Goal: Information Seeking & Learning: Learn about a topic

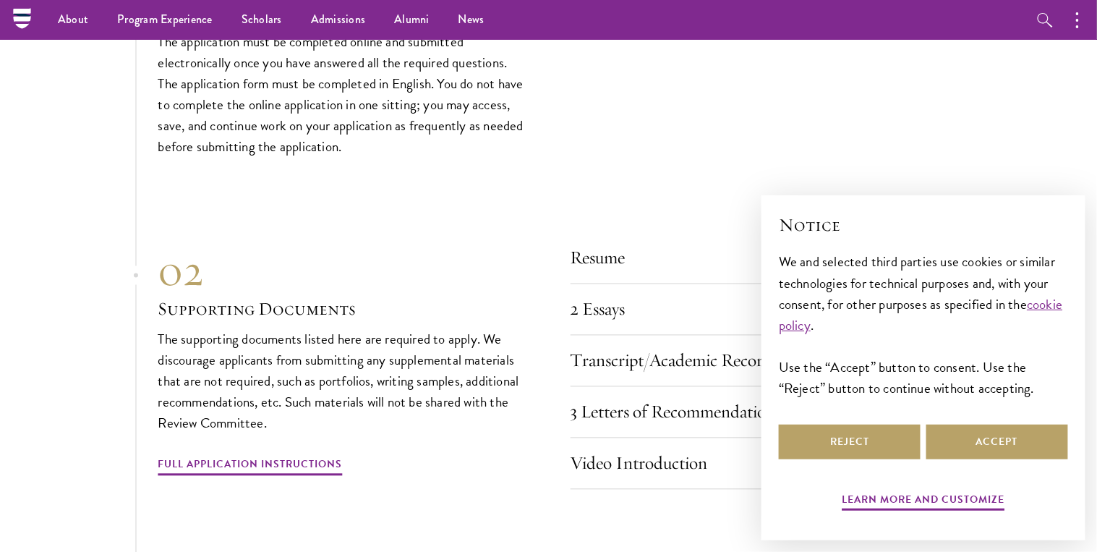
scroll to position [4396, 0]
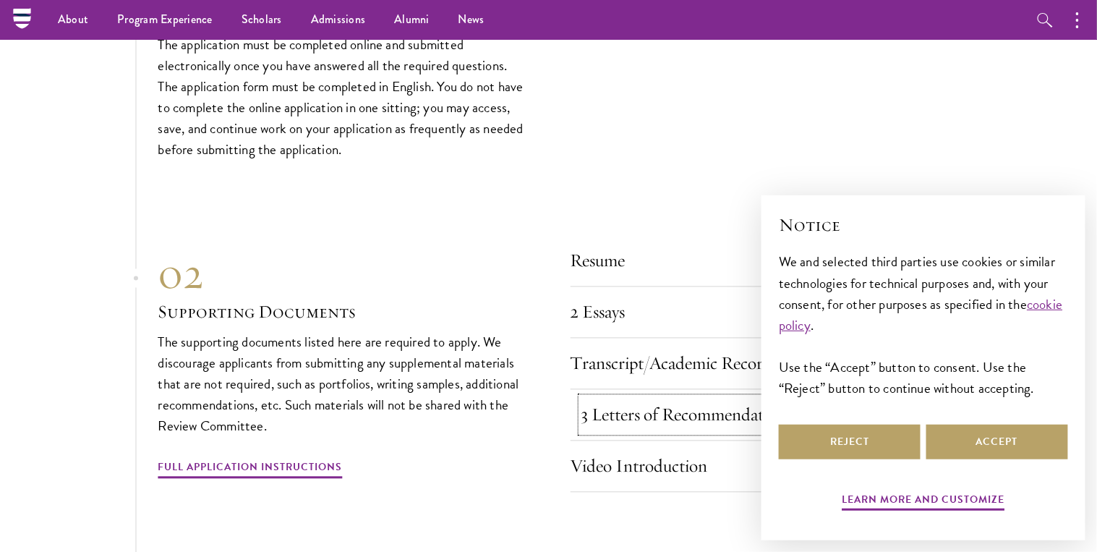
click at [669, 398] on button "3 Letters of Recommendation" at bounding box center [765, 415] width 369 height 35
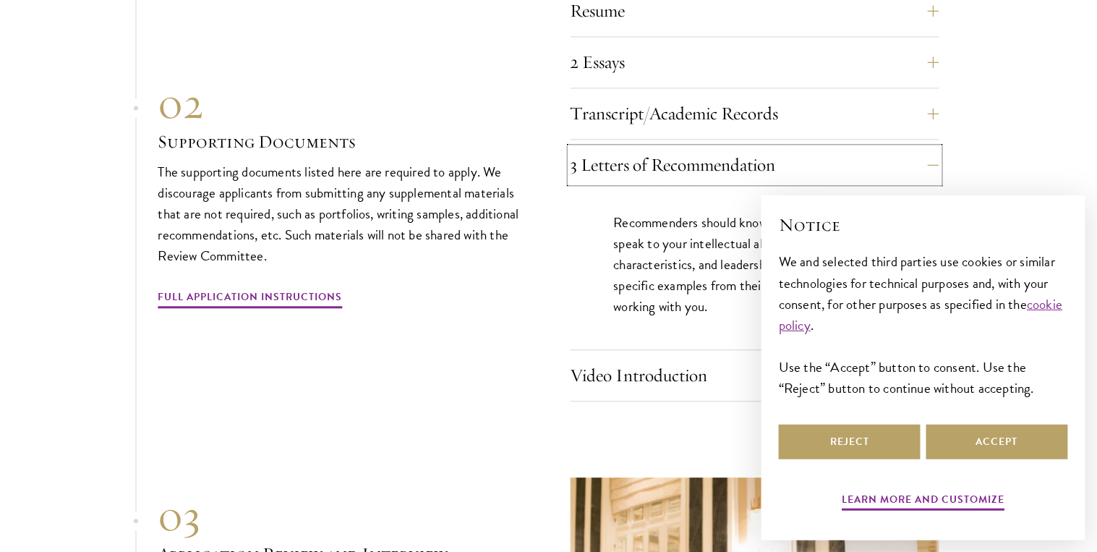
scroll to position [4646, 0]
click at [674, 358] on button "Video Introduction" at bounding box center [765, 375] width 369 height 35
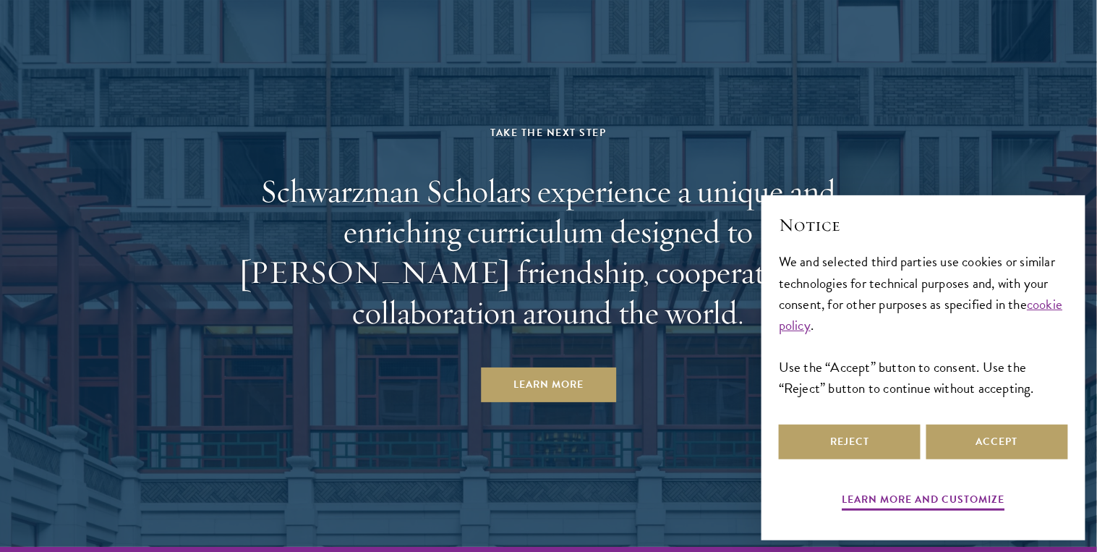
scroll to position [7258, 0]
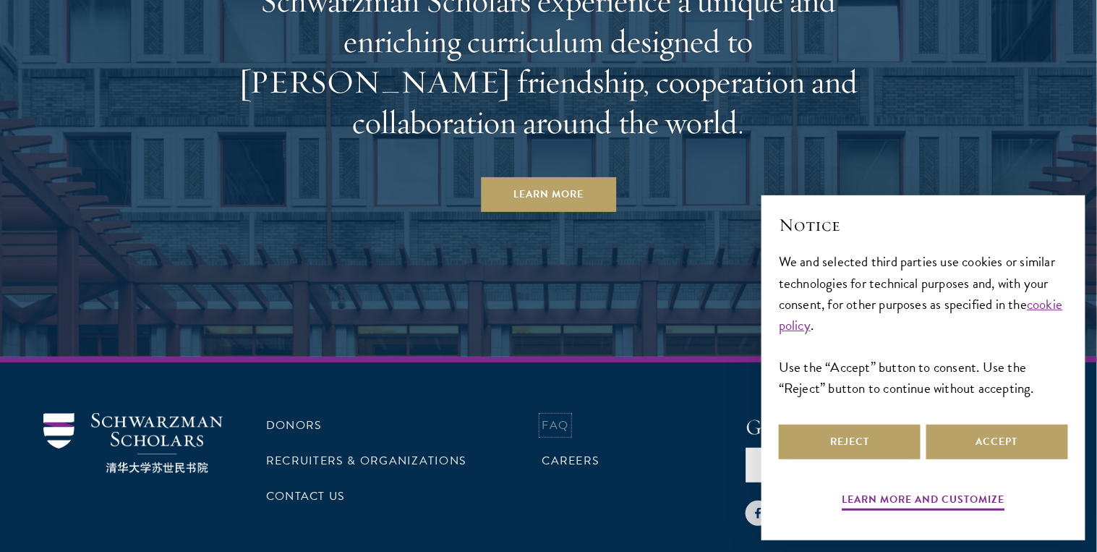
click at [569, 417] on link "FAQ" at bounding box center [555, 425] width 27 height 17
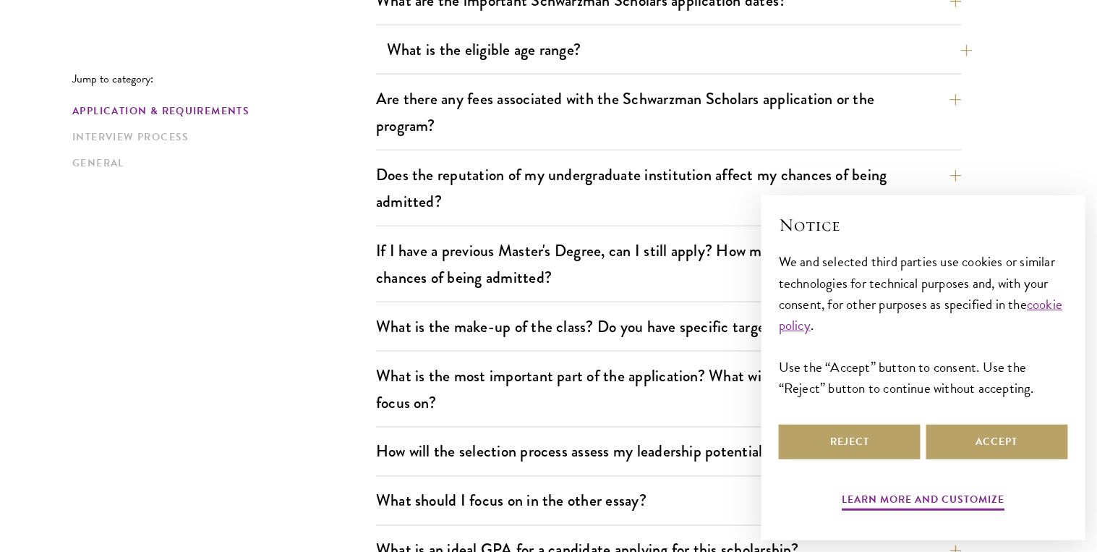
scroll to position [503, 0]
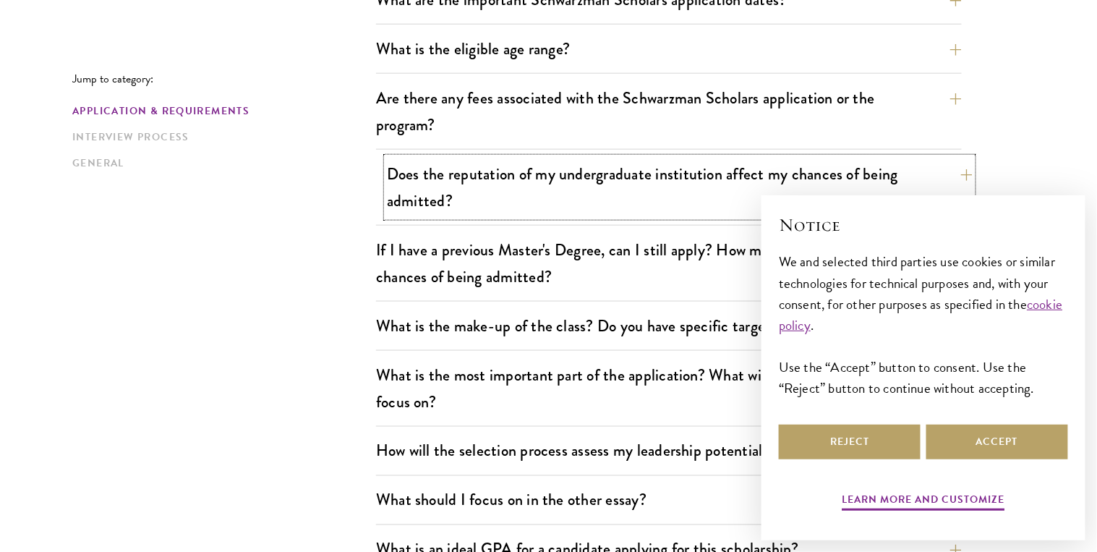
click at [499, 174] on button "Does the reputation of my undergraduate institution affect my chances of being …" at bounding box center [680, 187] width 586 height 59
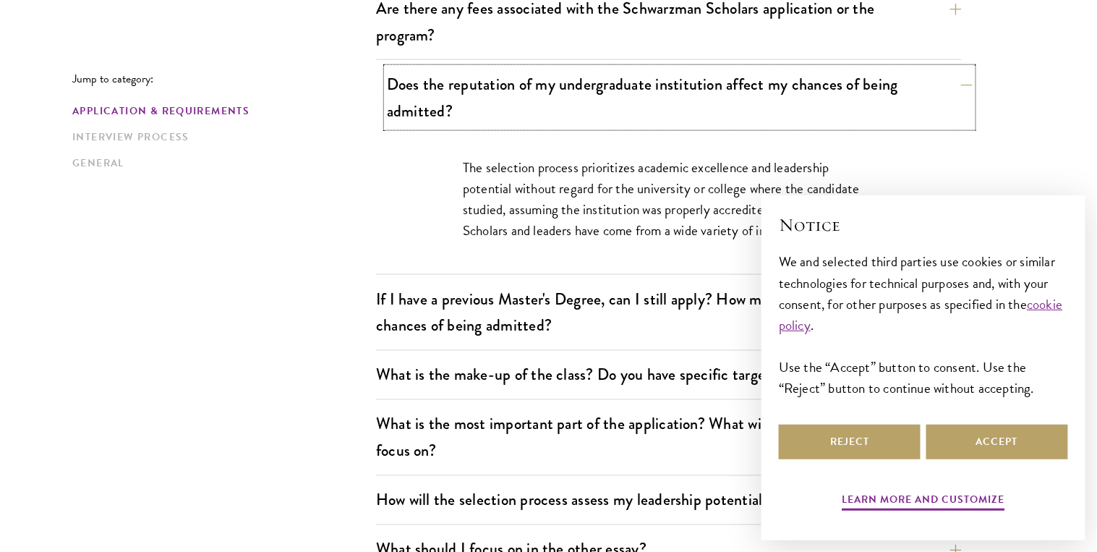
scroll to position [593, 0]
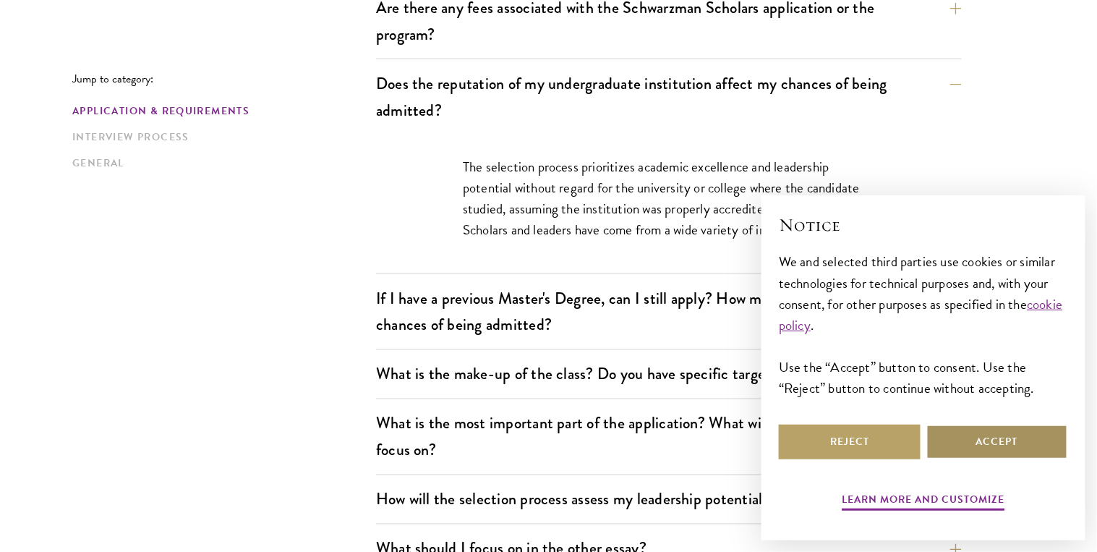
click at [984, 444] on button "Accept" at bounding box center [997, 442] width 142 height 35
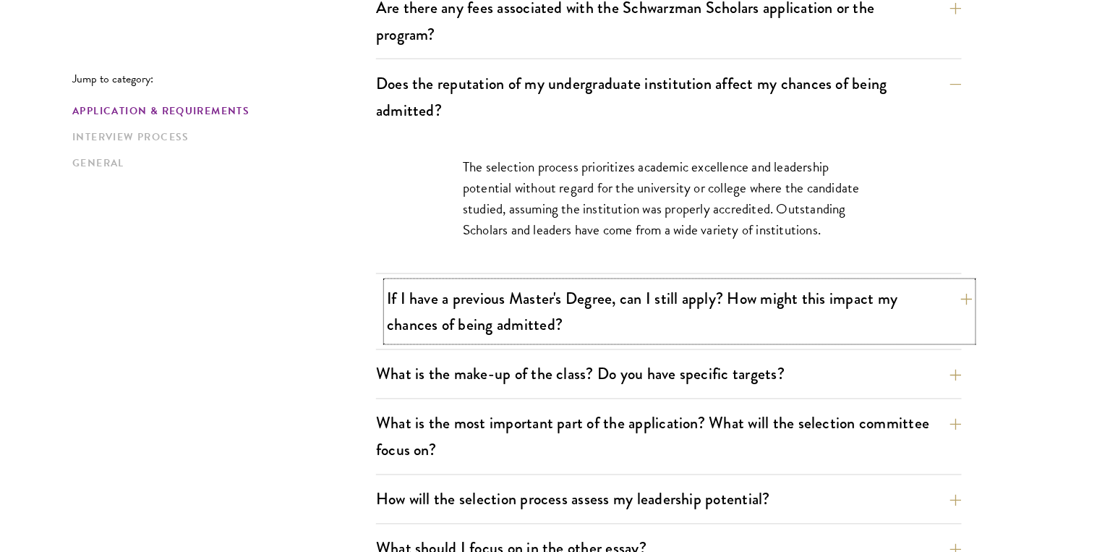
click at [775, 336] on button "If I have a previous Master's Degree, can I still apply? How might this impact …" at bounding box center [680, 311] width 586 height 59
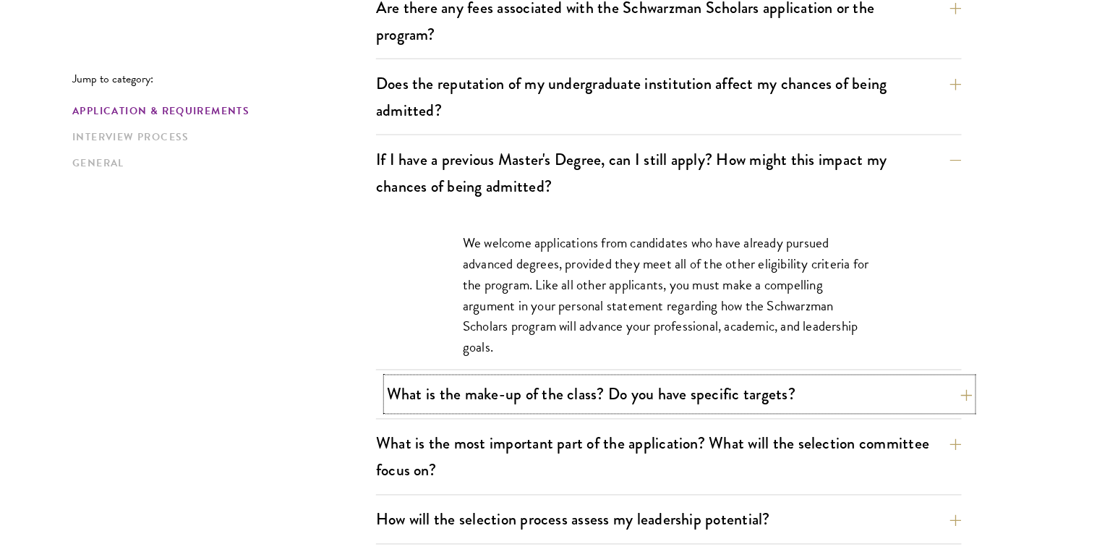
click at [809, 411] on button "What is the make-up of the class? Do you have specific targets?" at bounding box center [680, 394] width 586 height 33
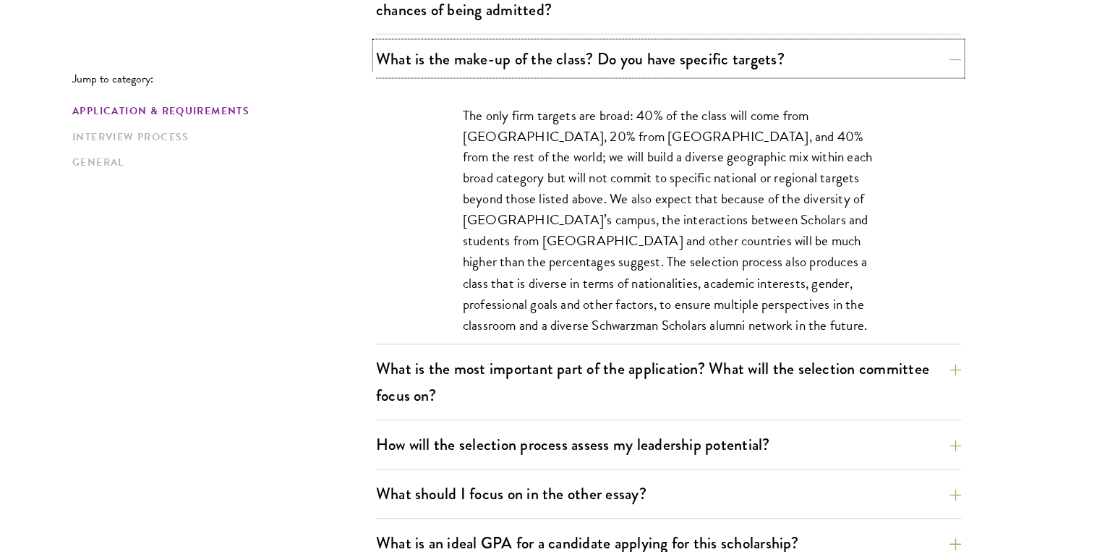
scroll to position [774, 0]
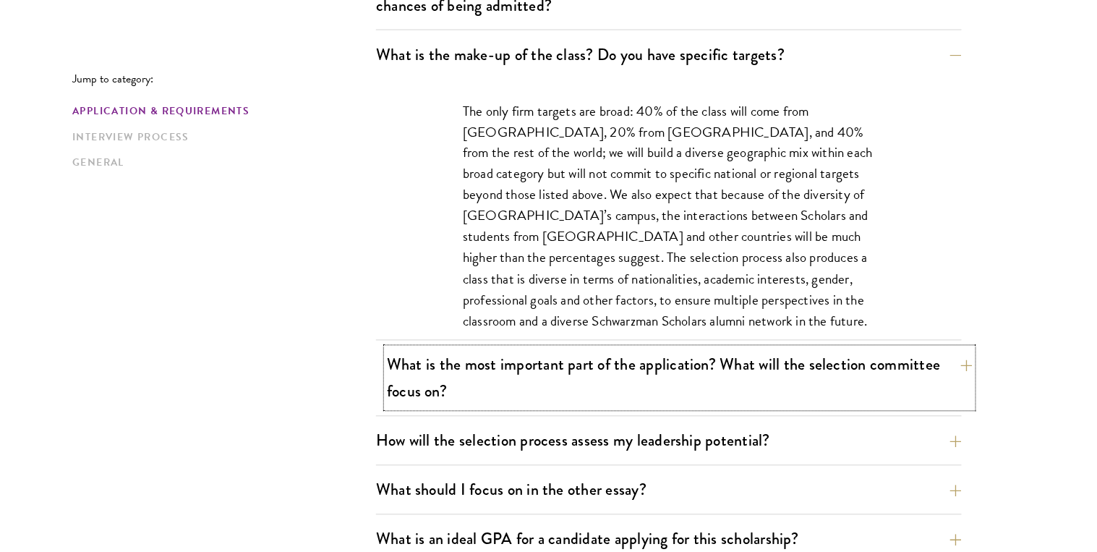
click at [789, 404] on button "What is the most important part of the application? What will the selection com…" at bounding box center [680, 378] width 586 height 59
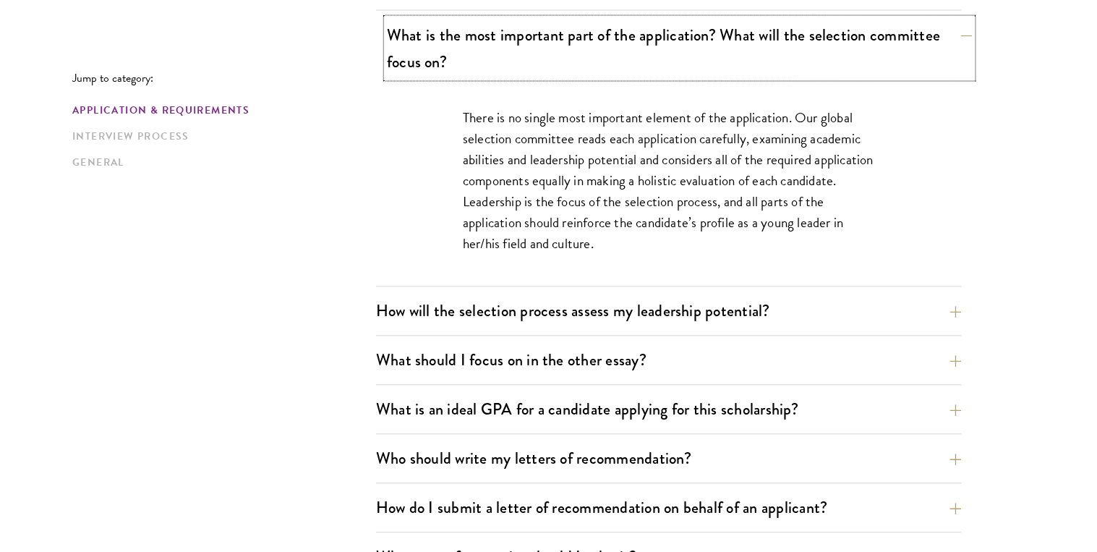
scroll to position [857, 0]
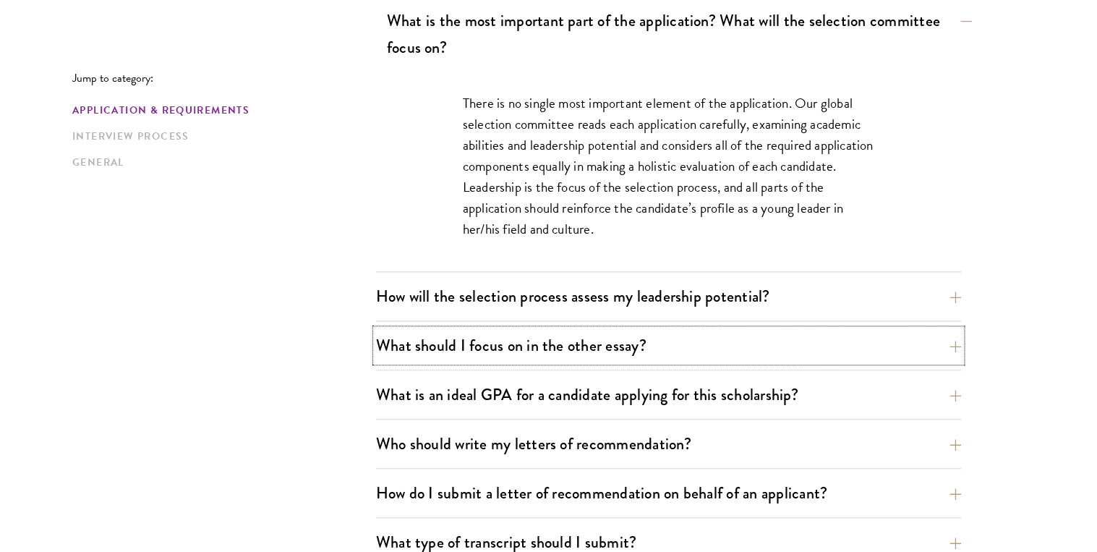
click at [789, 362] on button "What should I focus on in the other essay?" at bounding box center [669, 346] width 586 height 33
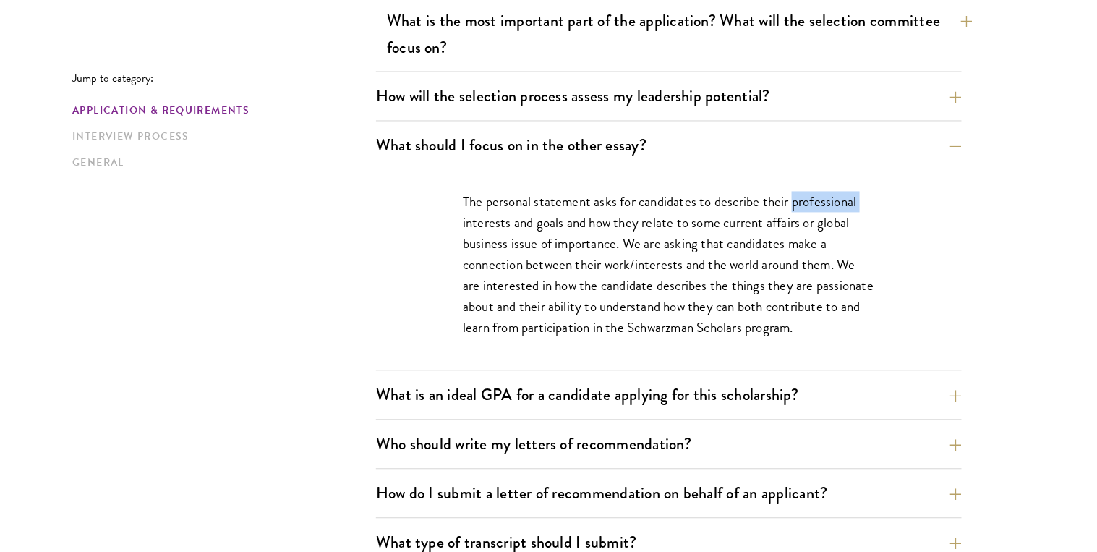
click at [789, 338] on p "The personal statement asks for candidates to describe their professional inter…" at bounding box center [669, 265] width 412 height 147
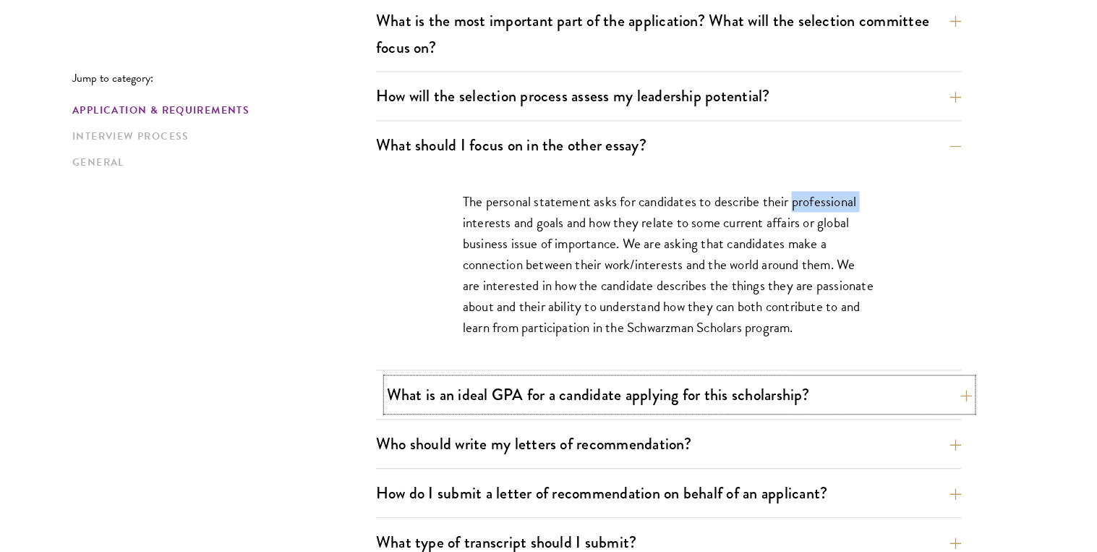
drag, startPoint x: 789, startPoint y: 404, endPoint x: 837, endPoint y: 446, distance: 64.0
click at [837, 412] on button "What is an ideal GPA for a candidate applying for this scholarship?" at bounding box center [680, 395] width 586 height 33
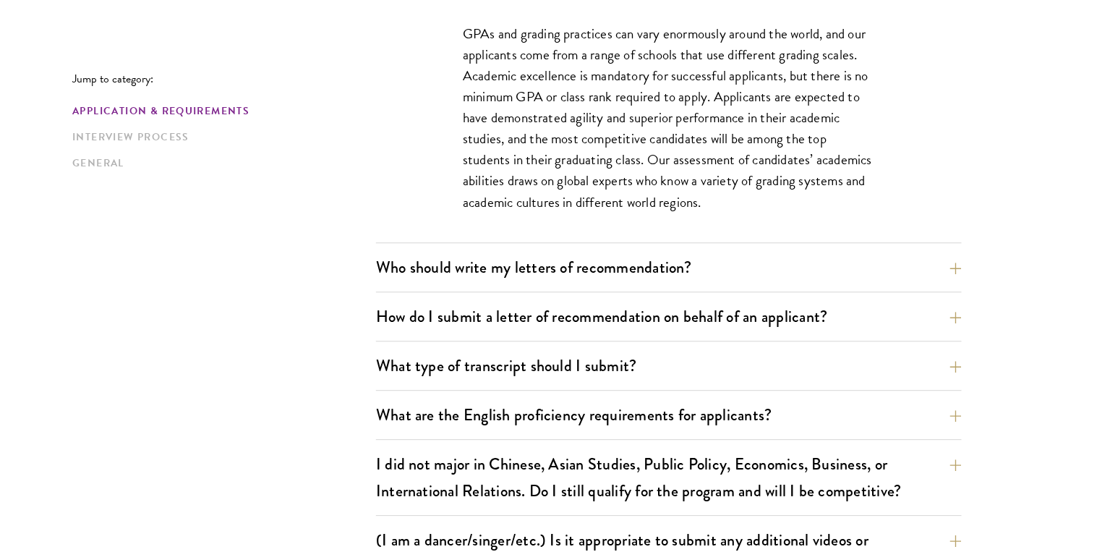
scroll to position [1079, 0]
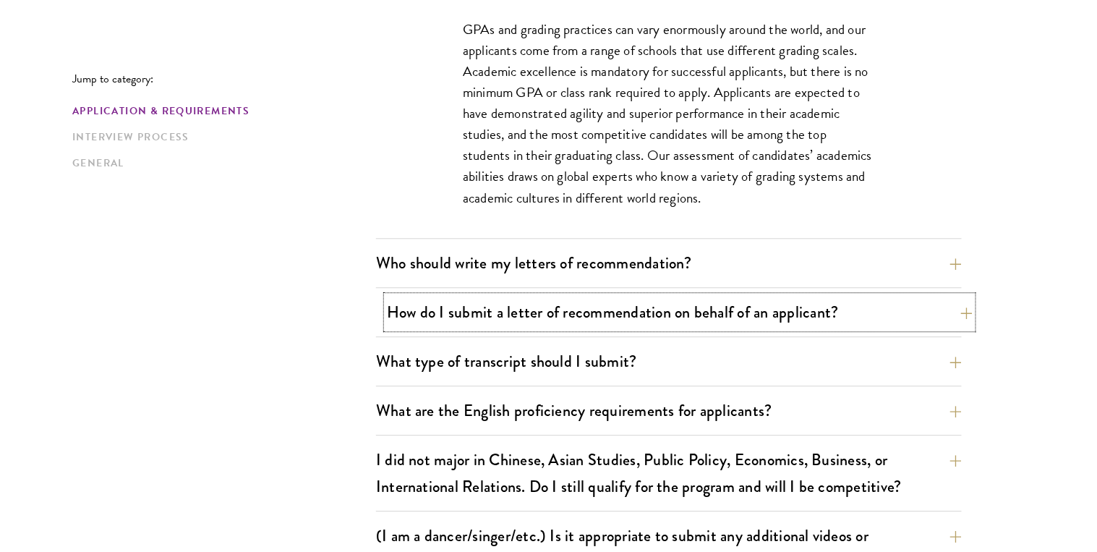
click at [862, 328] on button "How do I submit a letter of recommendation on behalf of an applicant?" at bounding box center [680, 312] width 586 height 33
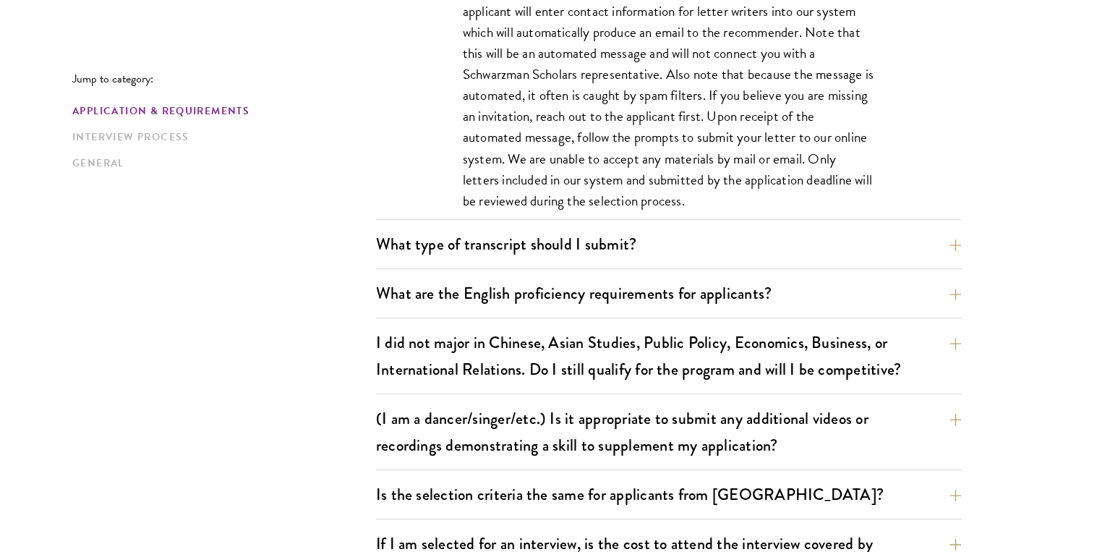
scroll to position [1217, 0]
click at [863, 309] on button "What are the English proficiency requirements for applicants?" at bounding box center [680, 292] width 586 height 33
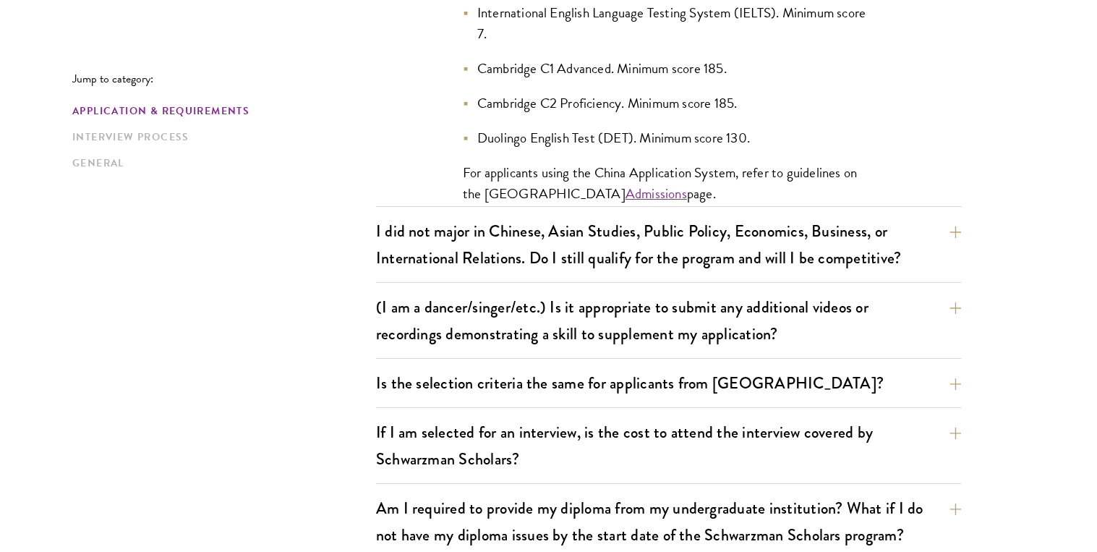
scroll to position [1543, 0]
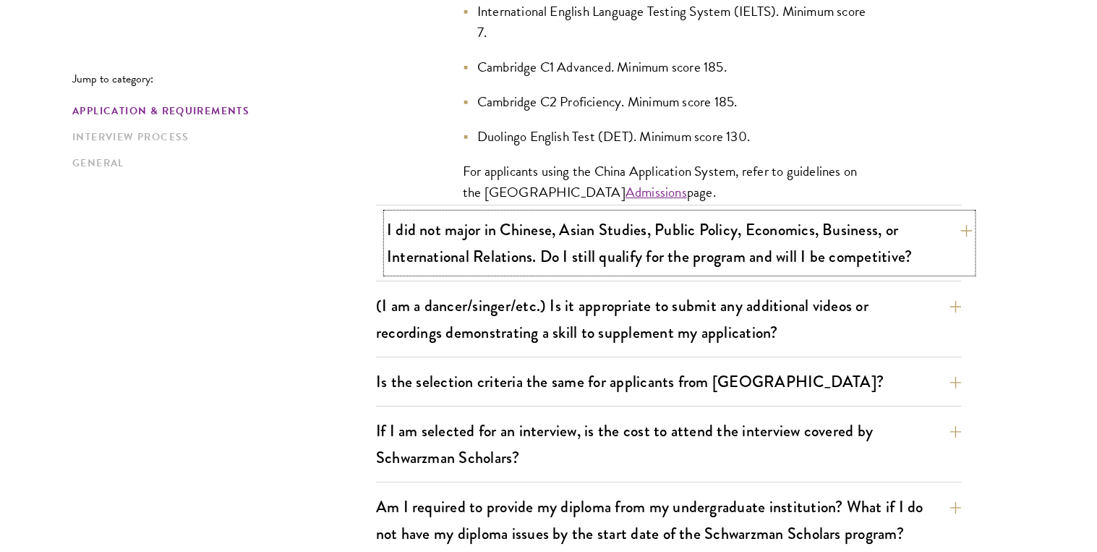
click at [397, 273] on button "I did not major in Chinese, Asian Studies, Public Policy, Economics, Business, …" at bounding box center [680, 242] width 586 height 59
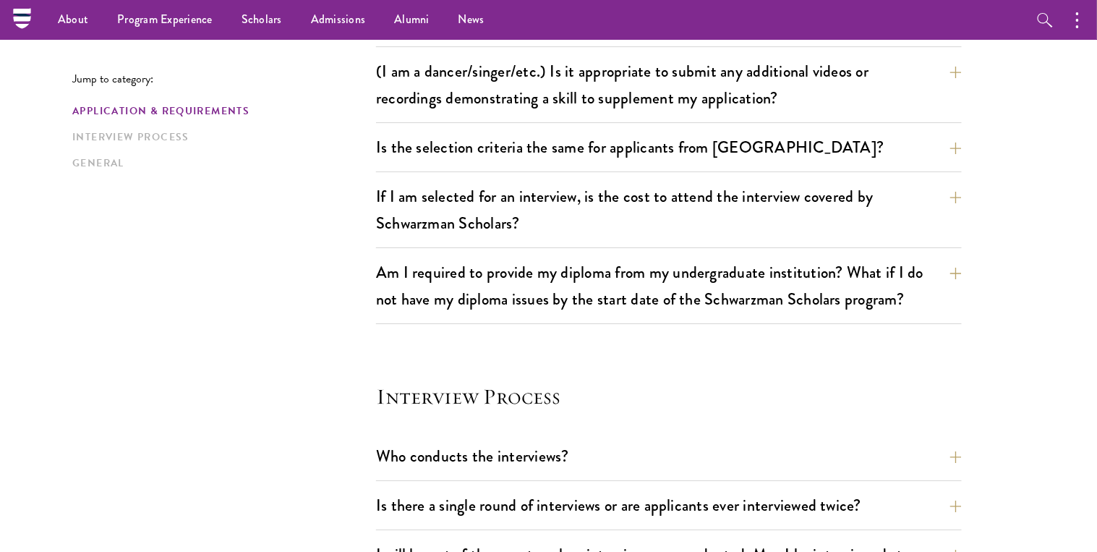
scroll to position [1368, 0]
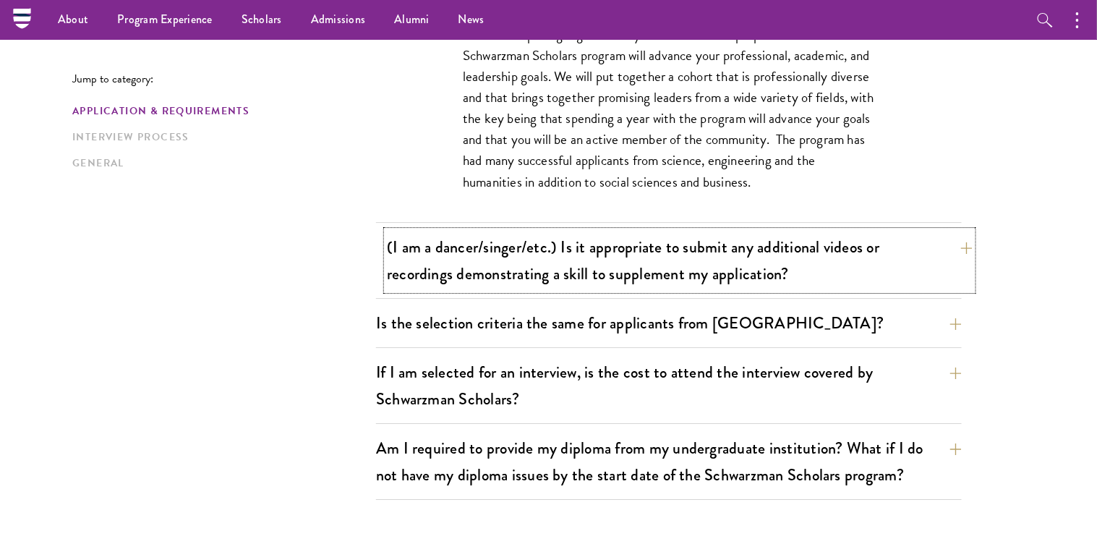
click at [387, 290] on button "(I am a dancer/singer/etc.) Is it appropriate to submit any additional videos o…" at bounding box center [680, 260] width 586 height 59
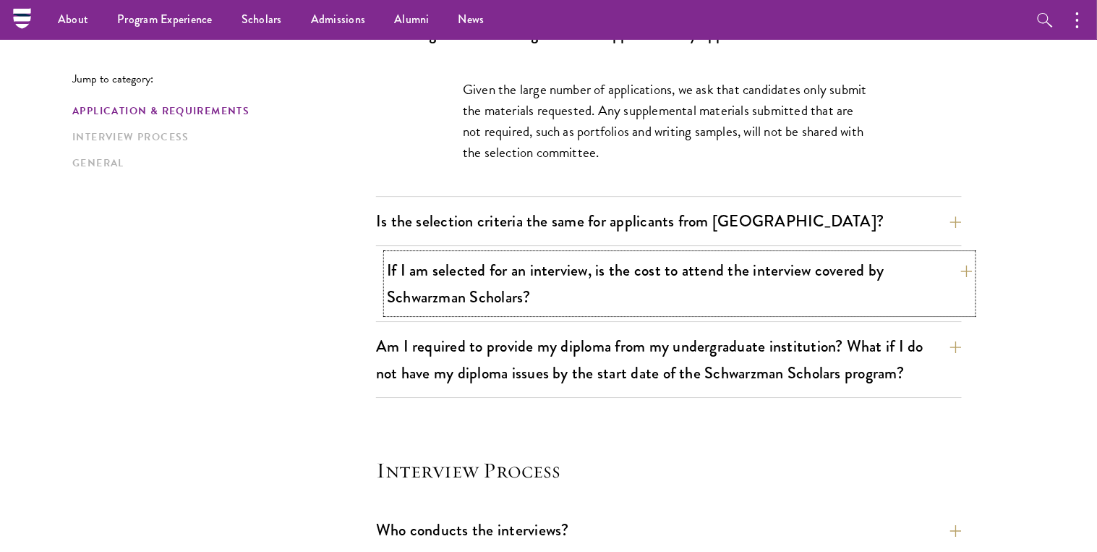
click at [387, 313] on button "If I am selected for an interview, is the cost to attend the interview covered …" at bounding box center [680, 283] width 586 height 59
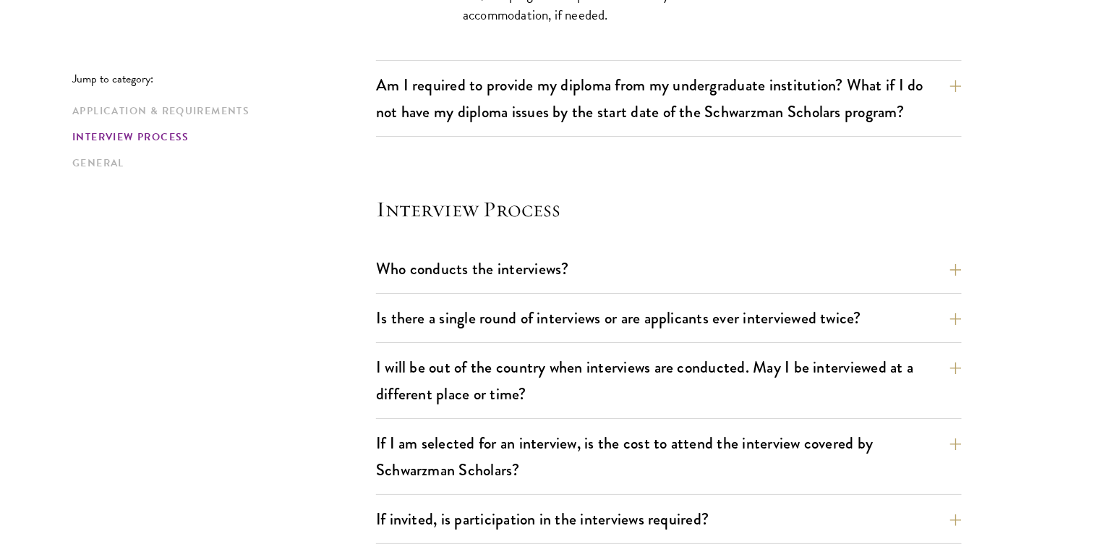
scroll to position [1588, 0]
click at [387, 128] on button "Am I required to provide my diploma from my undergraduate institution? What if …" at bounding box center [680, 98] width 586 height 59
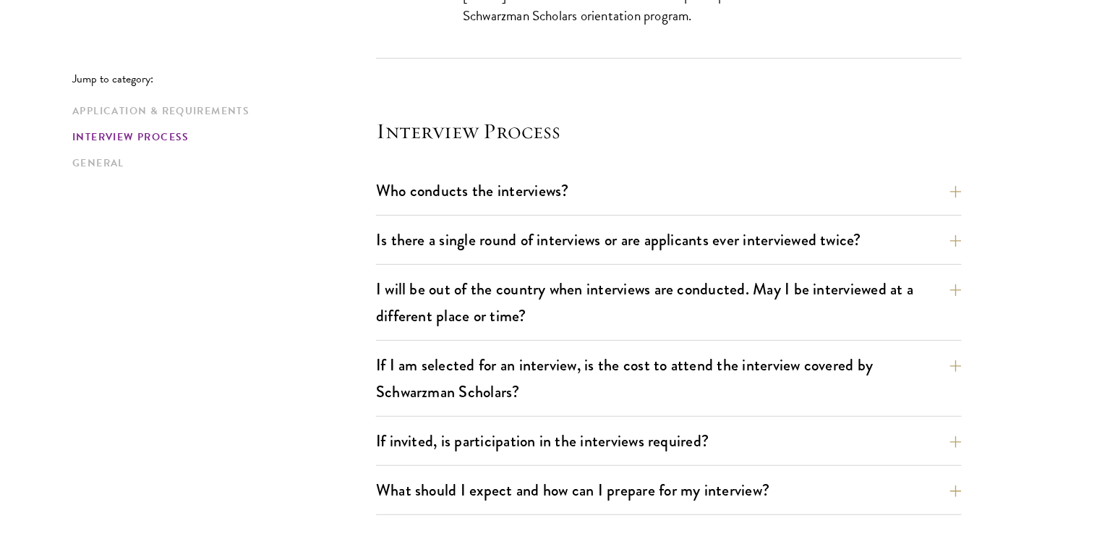
scroll to position [1756, 0]
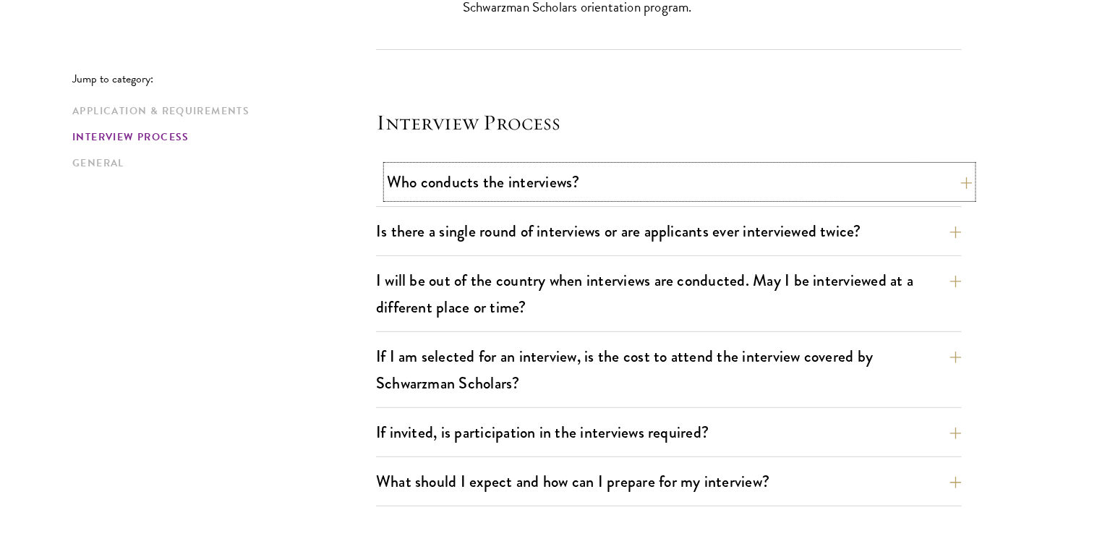
click at [387, 198] on button "Who conducts the interviews?" at bounding box center [680, 182] width 586 height 33
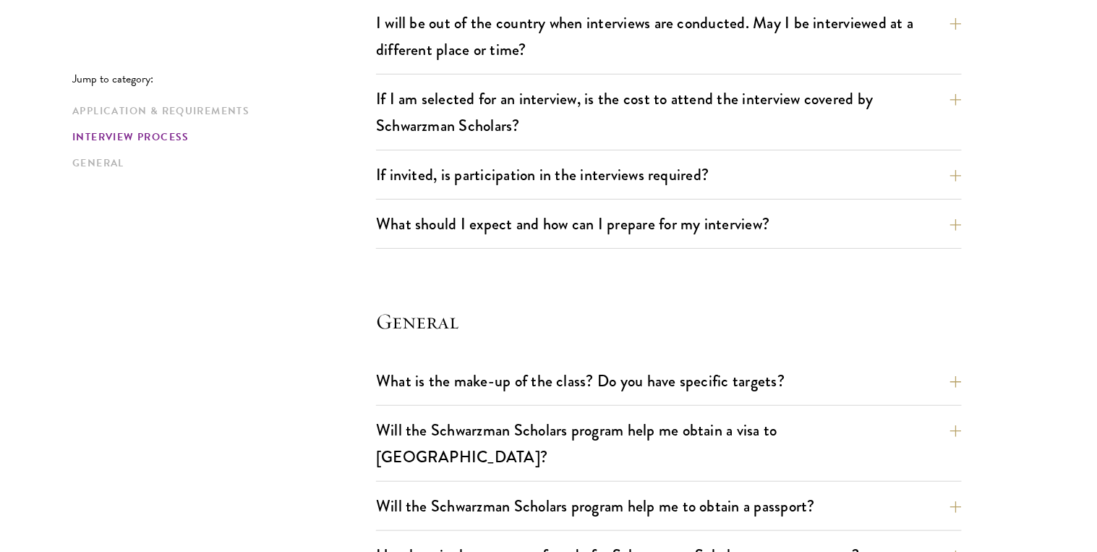
scroll to position [1953, 0]
click at [387, 191] on button "If invited, is participation in the interviews required?" at bounding box center [680, 174] width 586 height 33
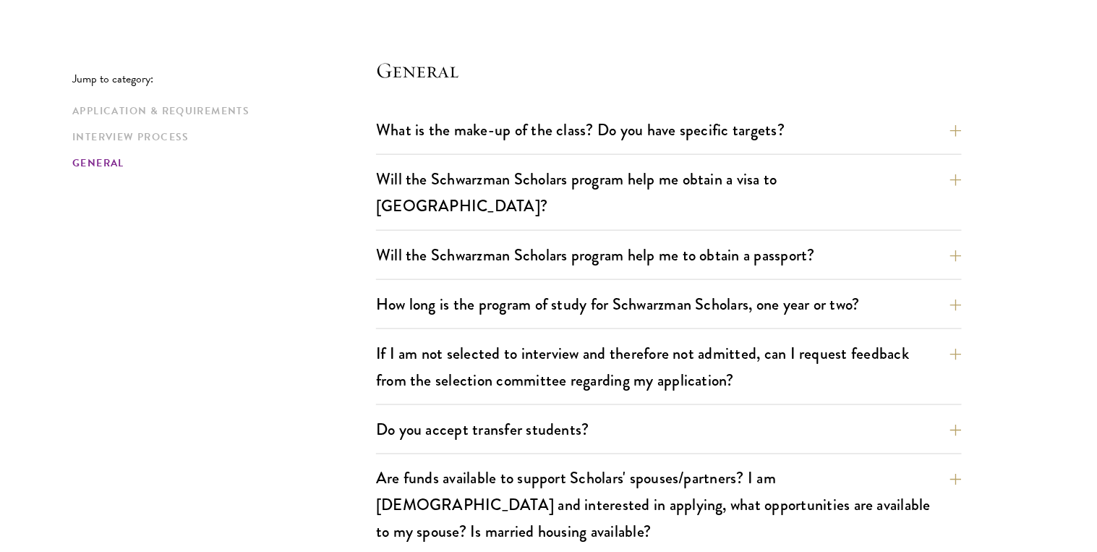
scroll to position [2265, 0]
click at [391, 221] on button "Will the Schwarzman Scholars program help me obtain a visa to China?" at bounding box center [680, 191] width 586 height 59
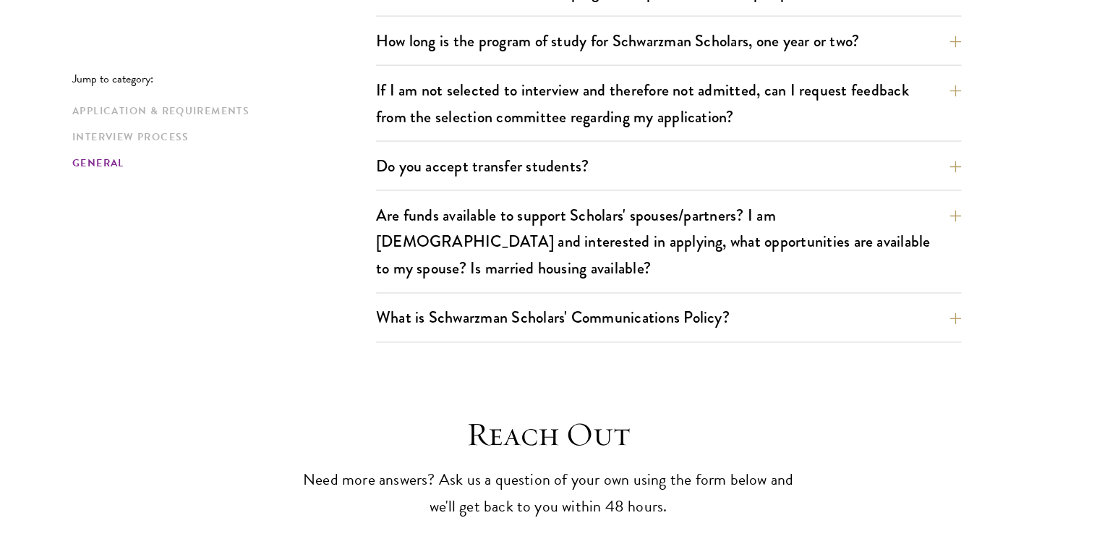
scroll to position [2508, 0]
click at [476, 56] on button "How long is the program of study for Schwarzman Scholars, one year or two?" at bounding box center [680, 40] width 586 height 33
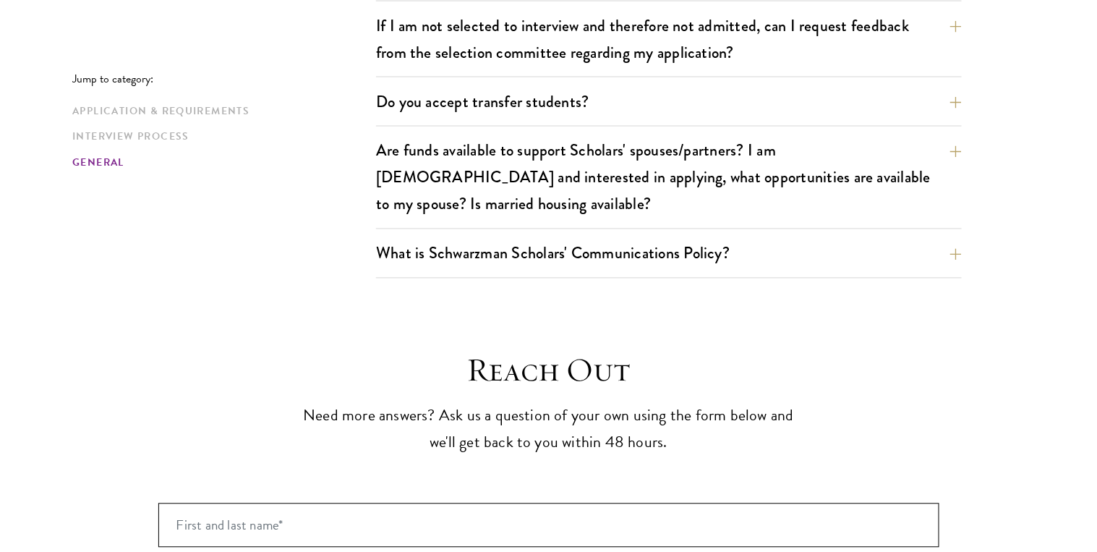
scroll to position [2615, 0]
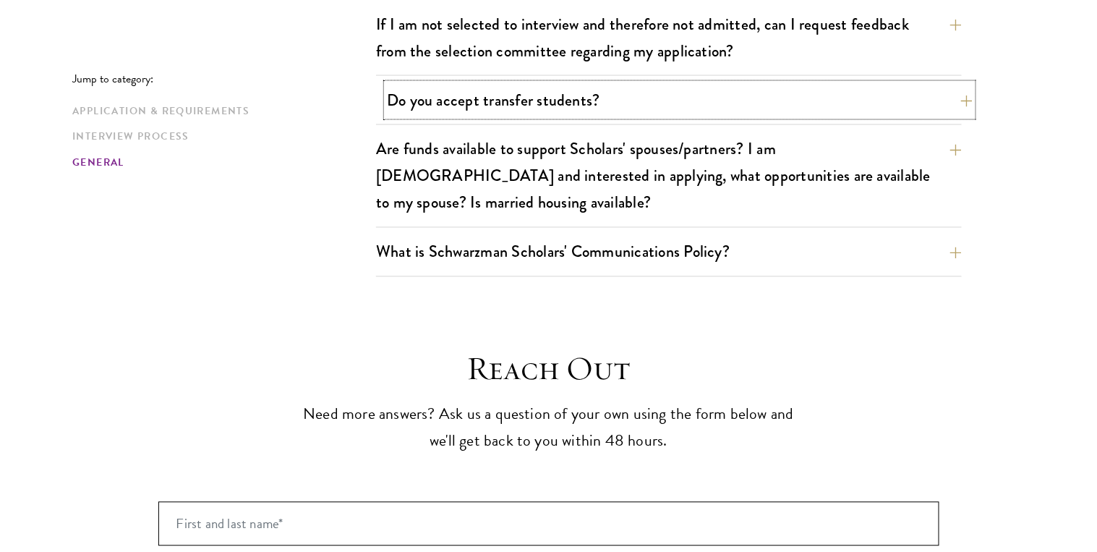
click at [387, 116] on button "Do you accept transfer students?" at bounding box center [680, 100] width 586 height 33
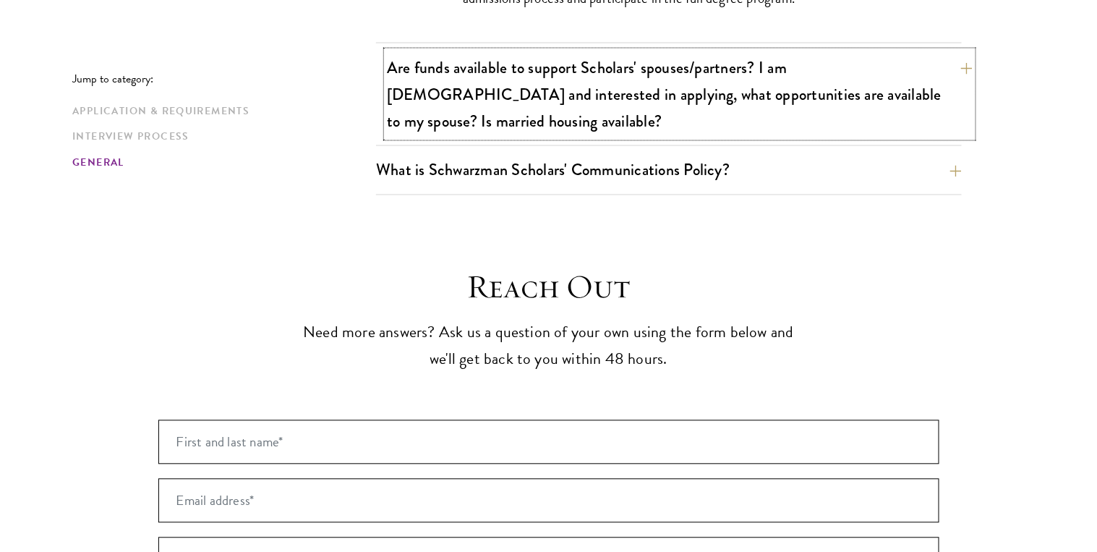
click at [400, 137] on button "Are funds available to support Scholars' spouses/partners? I am married and int…" at bounding box center [680, 94] width 586 height 86
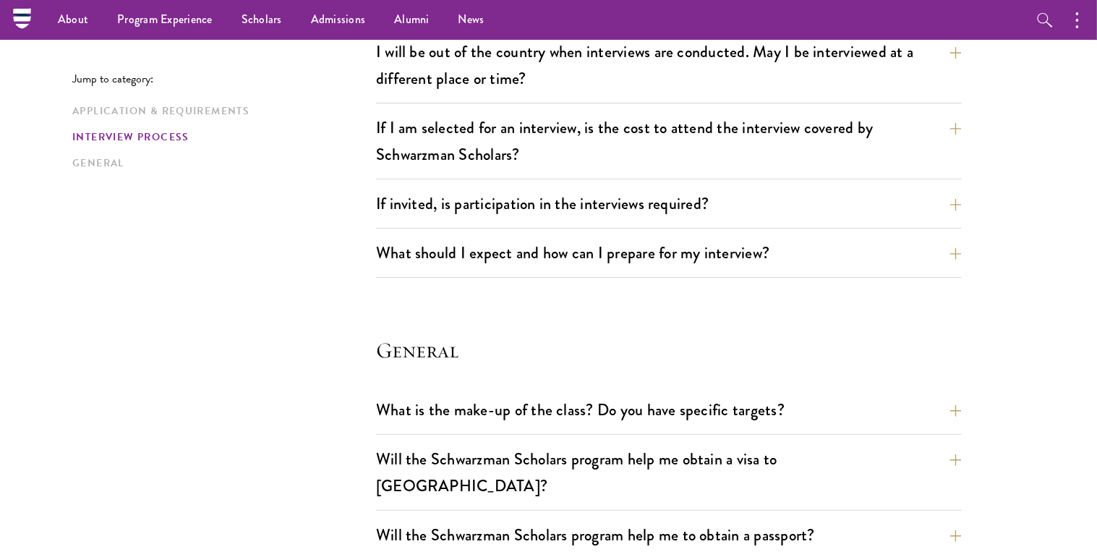
scroll to position [1781, 0]
